Goal: Find specific page/section: Find specific page/section

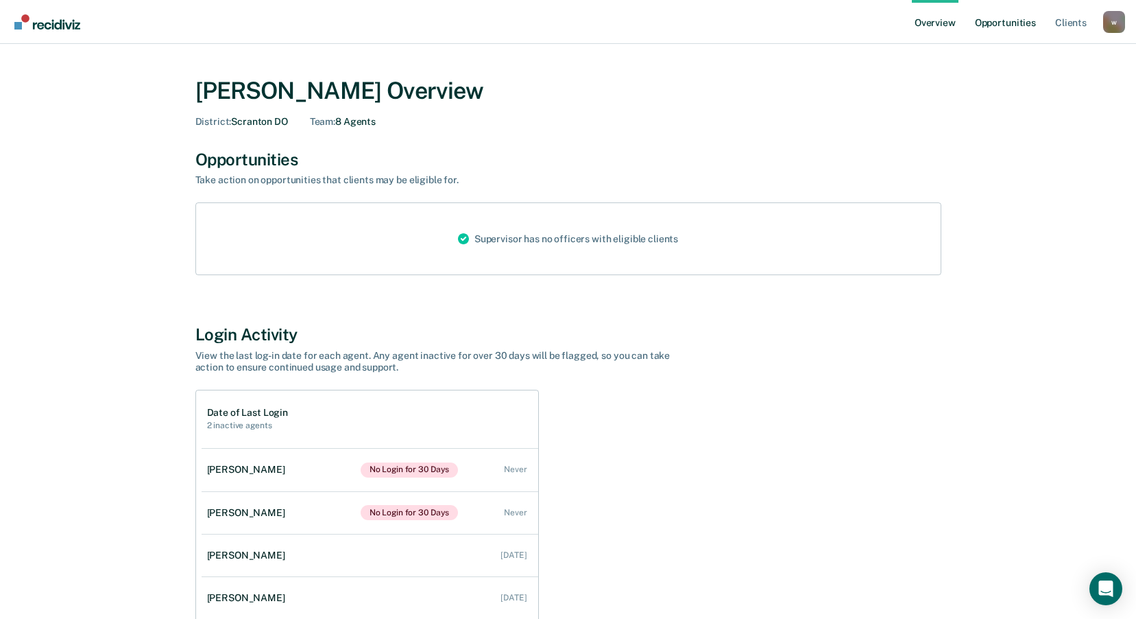
click at [1020, 22] on link "Opportunities" at bounding box center [1005, 22] width 67 height 44
